Goal: Task Accomplishment & Management: Manage account settings

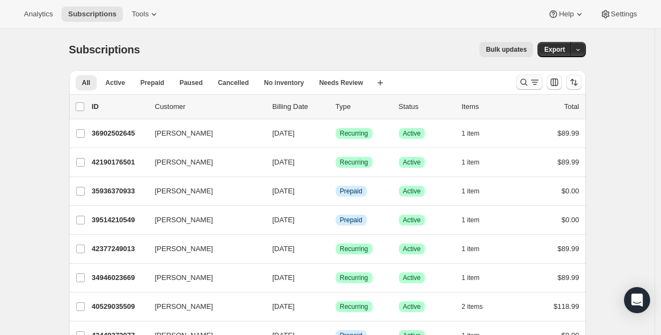
click at [525, 79] on icon "Search and filter results" at bounding box center [524, 82] width 11 height 11
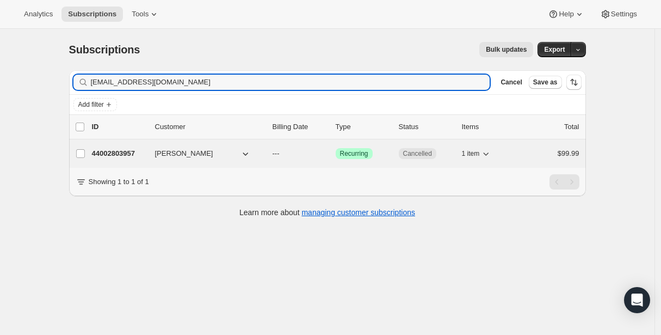
type input "[EMAIL_ADDRESS][DOMAIN_NAME]"
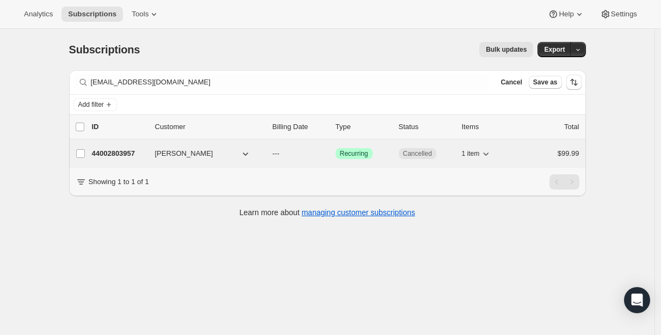
click at [137, 155] on p "44002803957" at bounding box center [119, 153] width 54 height 11
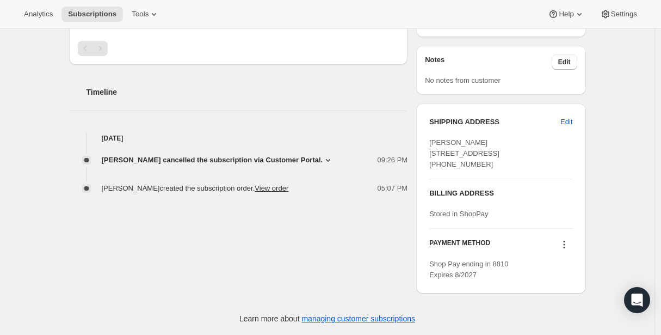
scroll to position [326, 0]
click at [331, 159] on icon at bounding box center [328, 160] width 11 height 11
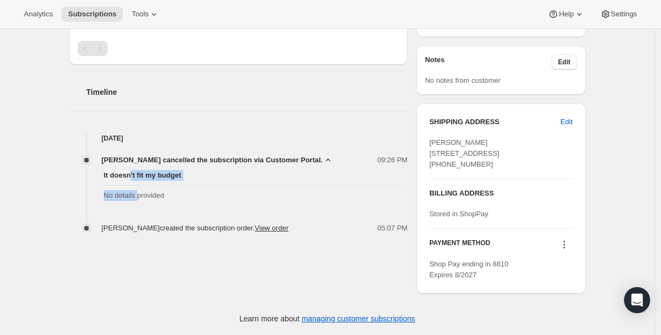
drag, startPoint x: 133, startPoint y: 175, endPoint x: 141, endPoint y: 194, distance: 20.7
click at [141, 194] on div "It doesn't fit my budget No details provided" at bounding box center [254, 185] width 300 height 31
click at [141, 194] on span "No details provided" at bounding box center [254, 195] width 300 height 11
click at [51, 220] on div "Subscription #44002803957. This page is ready Subscription #44002803957 Success…" at bounding box center [327, 18] width 655 height 631
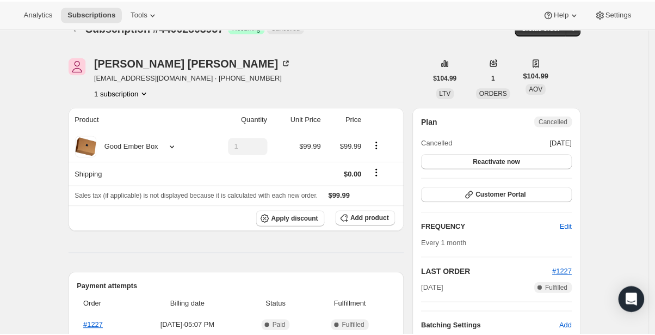
scroll to position [0, 0]
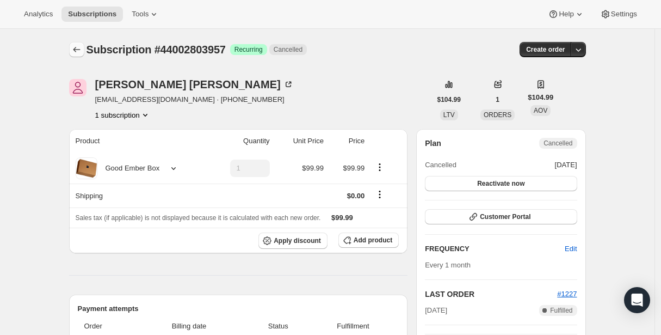
click at [76, 54] on icon "Subscriptions" at bounding box center [76, 49] width 11 height 11
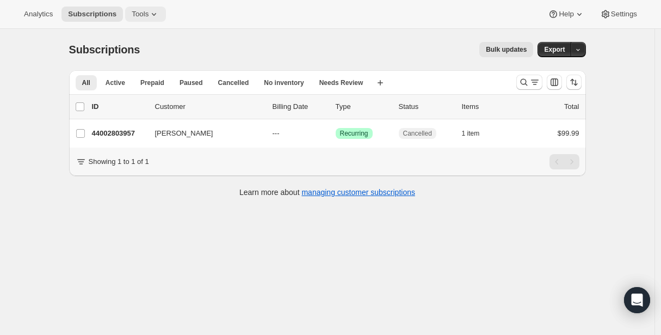
click at [145, 16] on span "Tools" at bounding box center [140, 14] width 17 height 9
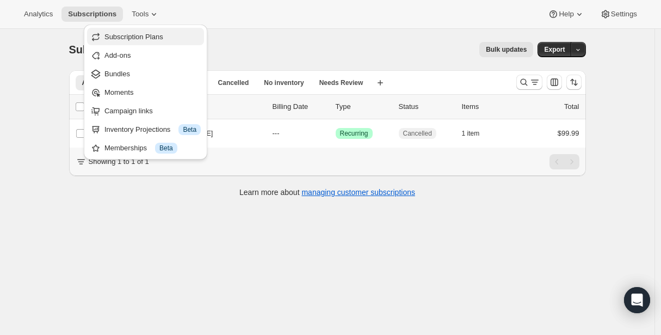
click at [136, 34] on span "Subscription Plans" at bounding box center [133, 37] width 59 height 8
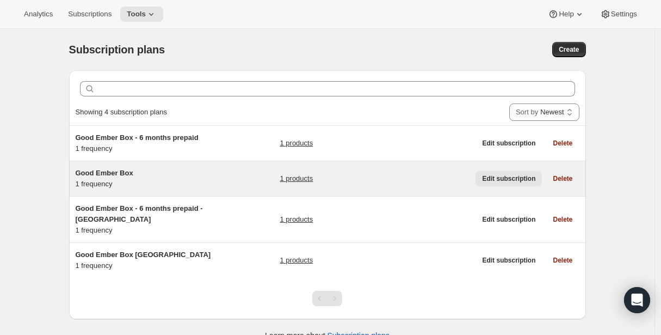
click at [523, 178] on span "Edit subscription" at bounding box center [508, 178] width 53 height 9
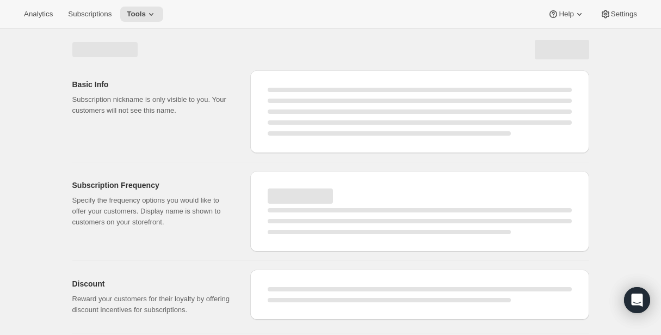
select select "WEEK"
select select "MONTH"
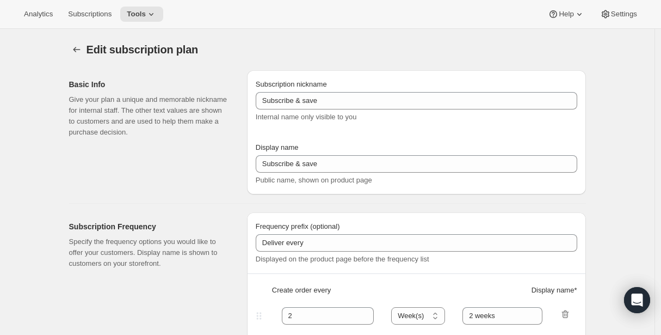
type input "Good Ember Box"
type input "1"
select select "MONTH"
type input "1 month"
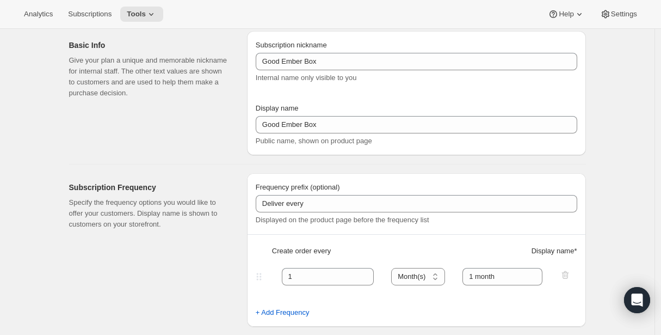
scroll to position [8, 0]
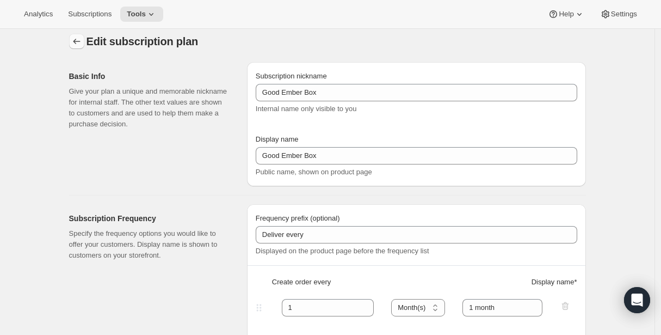
click at [79, 42] on icon "Subscription plans" at bounding box center [76, 41] width 11 height 11
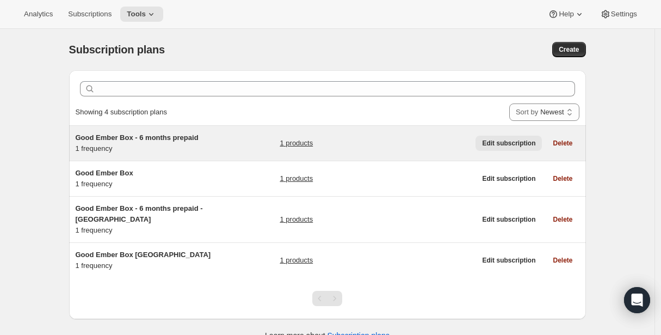
click at [499, 145] on span "Edit subscription" at bounding box center [508, 143] width 53 height 9
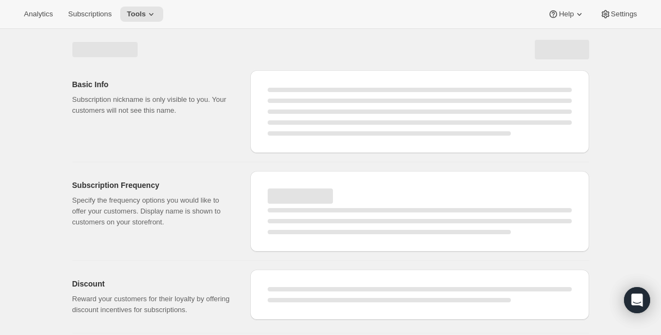
select select "WEEK"
select select "MONTH"
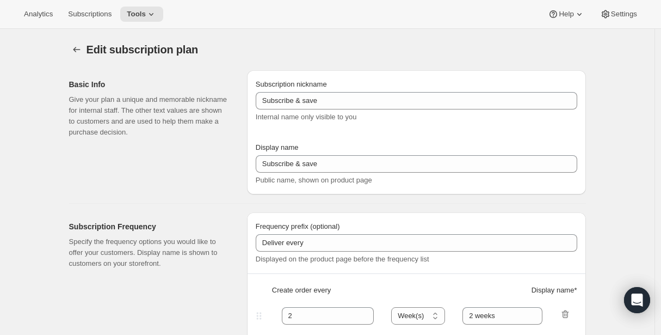
type input "Good Ember Box - 6 months prepaid"
select select "ENABLED"
select select "MONTH"
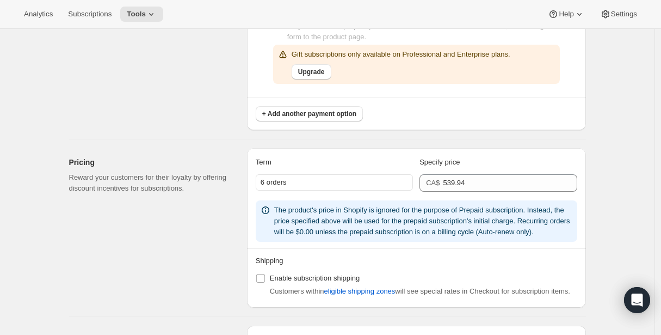
scroll to position [738, 0]
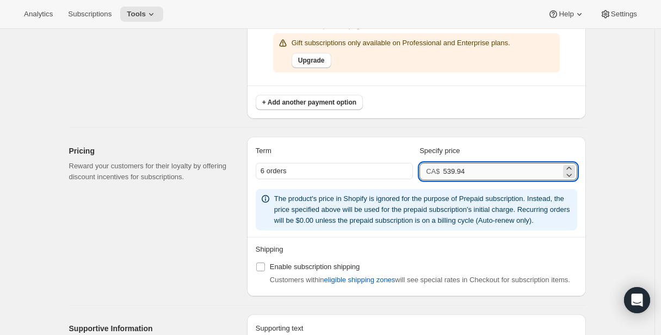
drag, startPoint x: 456, startPoint y: 172, endPoint x: 483, endPoint y: 171, distance: 26.7
click at [483, 171] on input "539.94" at bounding box center [502, 171] width 118 height 17
type input "534"
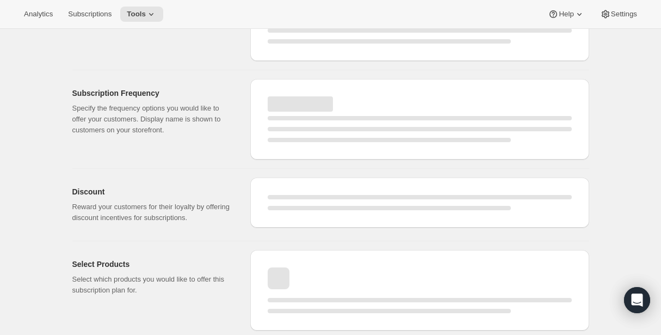
select select "MONTH"
select select "ENABLED"
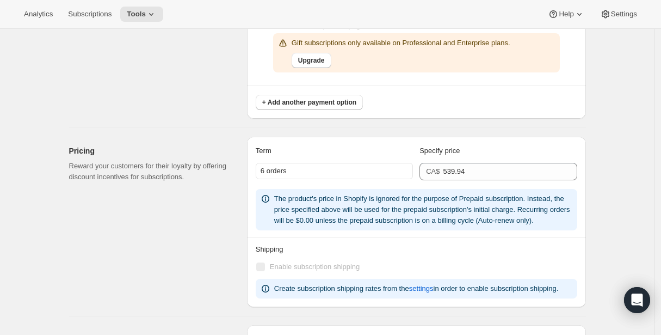
type input "534"
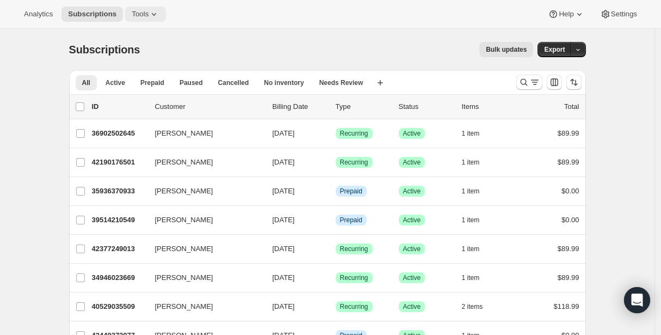
click at [138, 13] on span "Tools" at bounding box center [140, 14] width 17 height 9
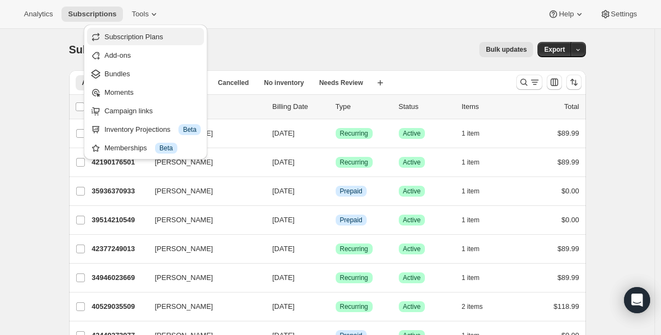
click at [138, 39] on span "Subscription Plans" at bounding box center [133, 37] width 59 height 8
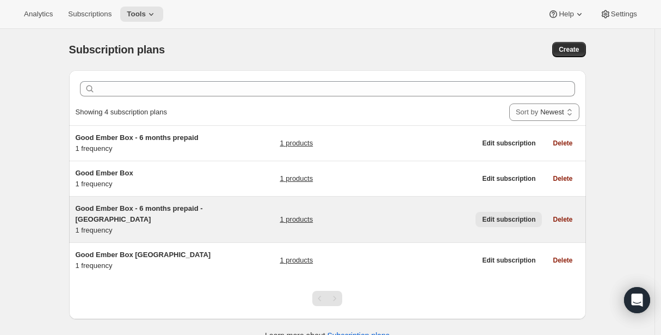
click at [497, 218] on span "Edit subscription" at bounding box center [508, 219] width 53 height 9
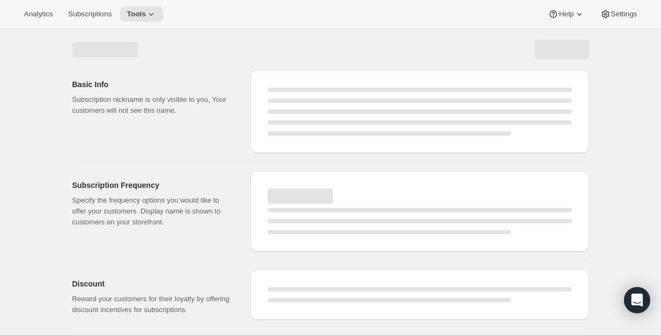
select select "WEEK"
select select "MONTH"
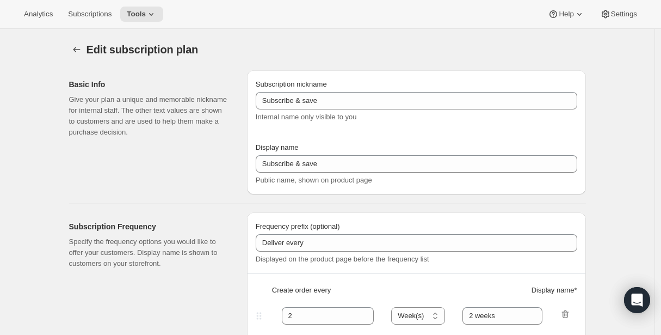
type input "Good Ember Box - 6 months prepaid - USA"
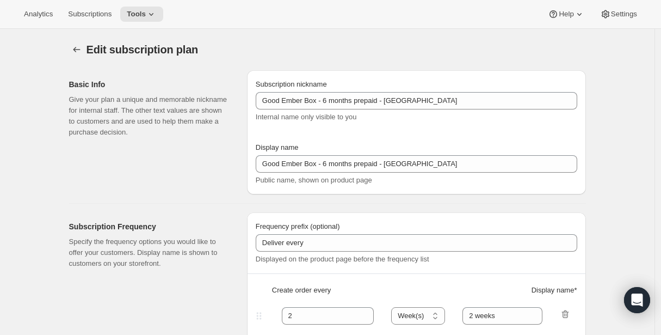
select select "ENABLED"
select select "MONTH"
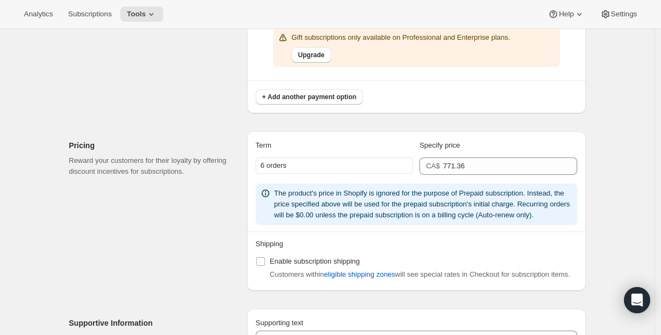
scroll to position [746, 0]
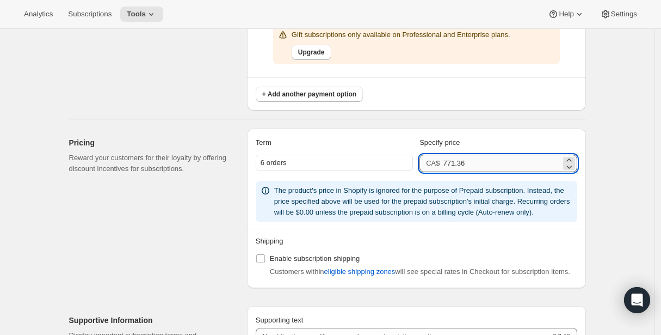
drag, startPoint x: 451, startPoint y: 162, endPoint x: 476, endPoint y: 164, distance: 24.5
click at [476, 164] on input "771.36" at bounding box center [502, 163] width 118 height 17
type input "763"
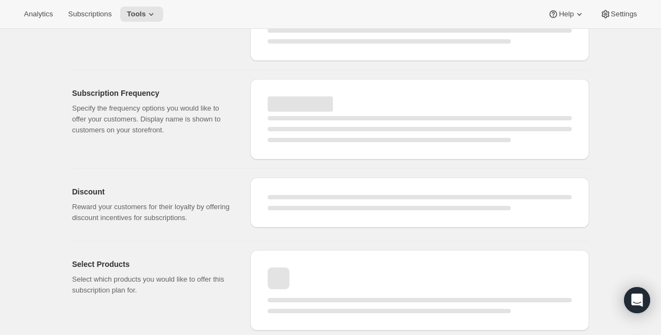
select select "MONTH"
select select "ENABLED"
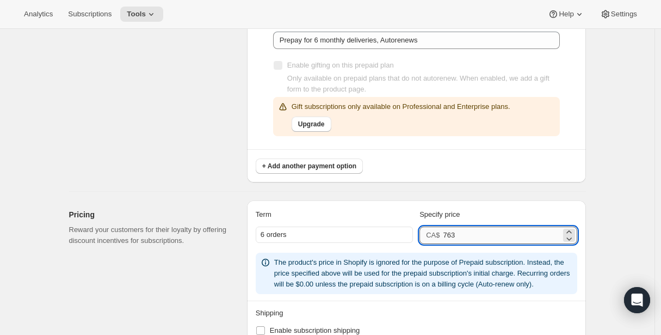
click at [464, 236] on input "763" at bounding box center [502, 234] width 118 height 17
drag, startPoint x: 456, startPoint y: 236, endPoint x: 464, endPoint y: 236, distance: 7.6
click at [464, 236] on input "763" at bounding box center [502, 234] width 118 height 17
type input "762.87"
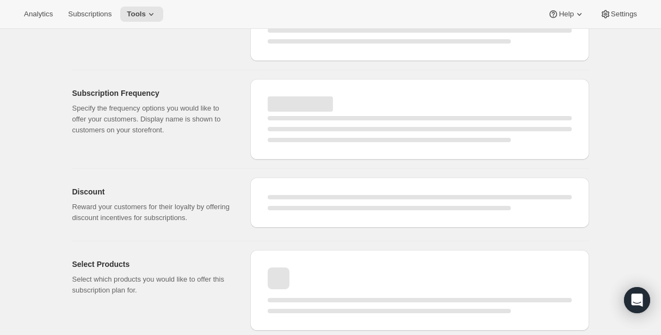
select select "MONTH"
select select "ENABLED"
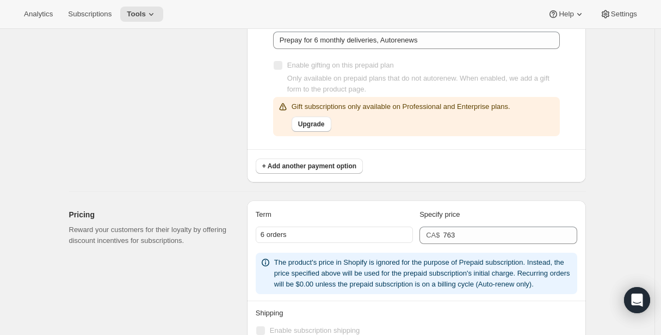
type input "762.87"
